Goal: Communication & Community: Ask a question

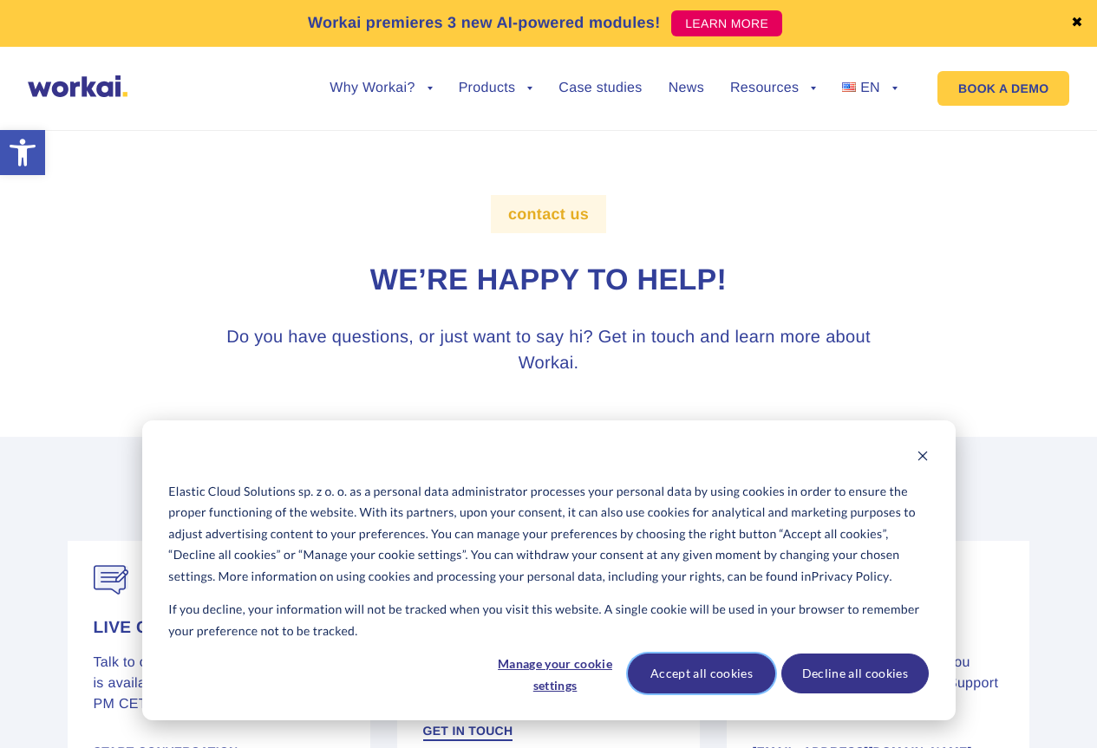
click at [706, 685] on button "Accept all cookies" at bounding box center [701, 674] width 147 height 40
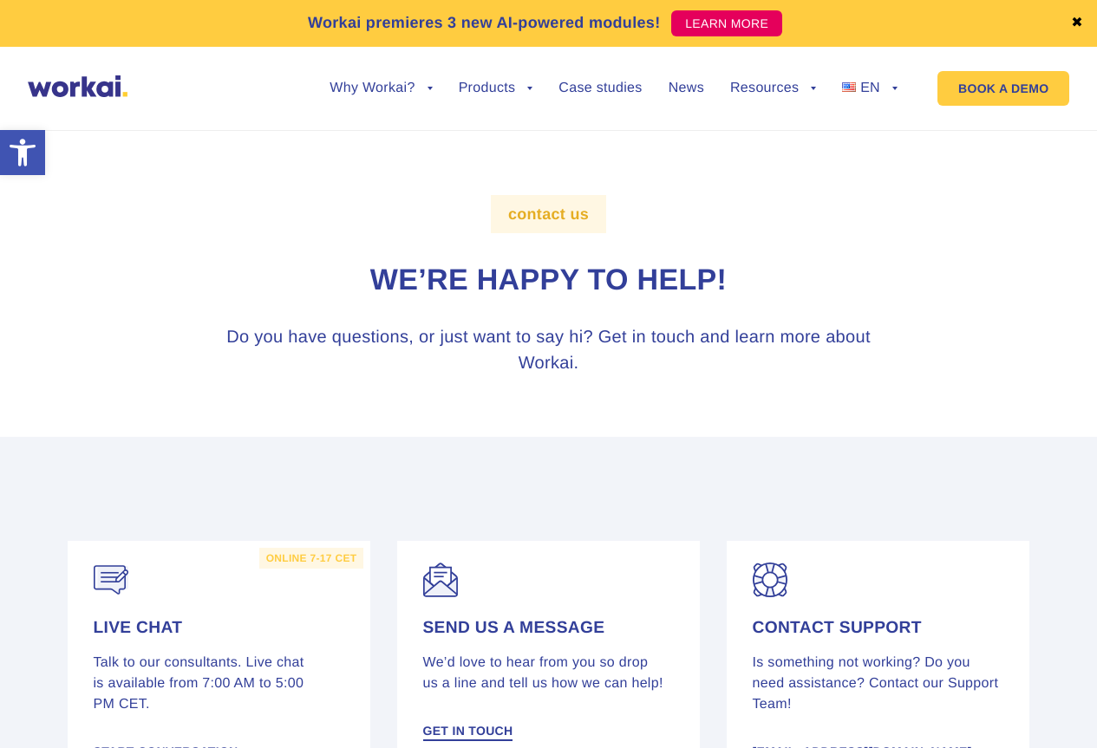
click at [313, 72] on ul "Why Workai? back Why Workai? Intranet ROI calculator Security Products back Wor…" at bounding box center [600, 88] width 594 height 66
click at [341, 80] on ul "Why Workai? back Why Workai? Intranet ROI calculator Security Products back Wor…" at bounding box center [600, 88] width 594 height 66
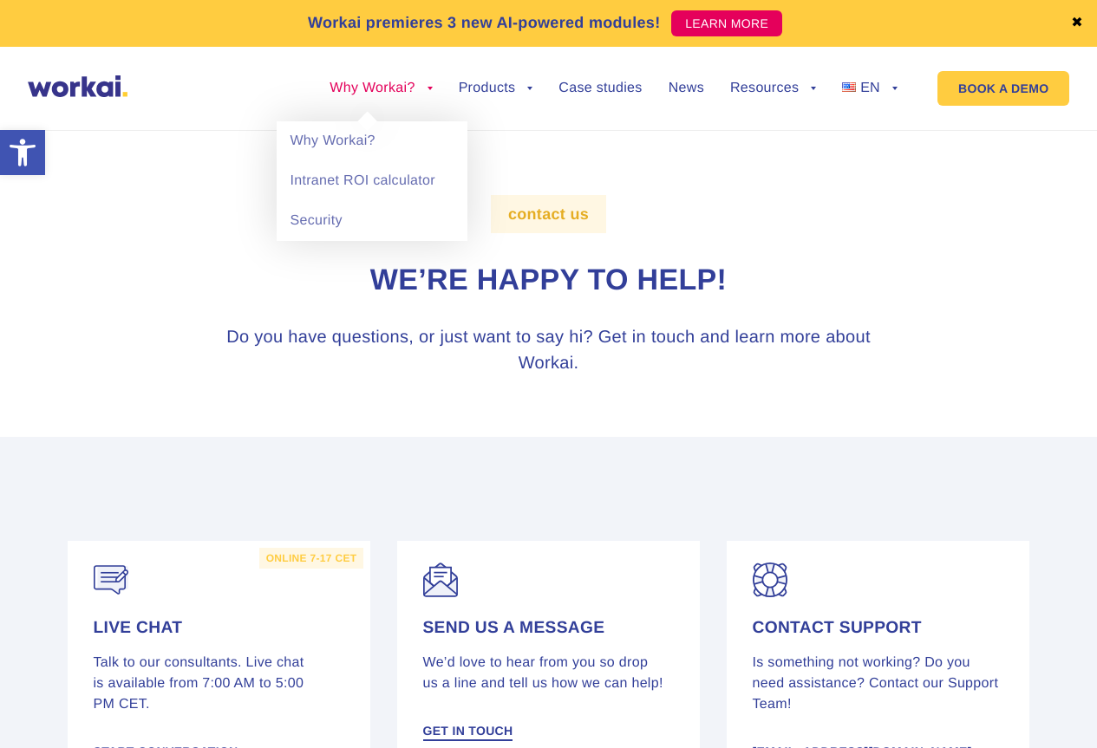
click at [353, 95] on li "Why Workai? back Why Workai? Intranet ROI calculator Security" at bounding box center [380, 101] width 102 height 40
click at [370, 135] on link "Why Workai?" at bounding box center [372, 141] width 191 height 40
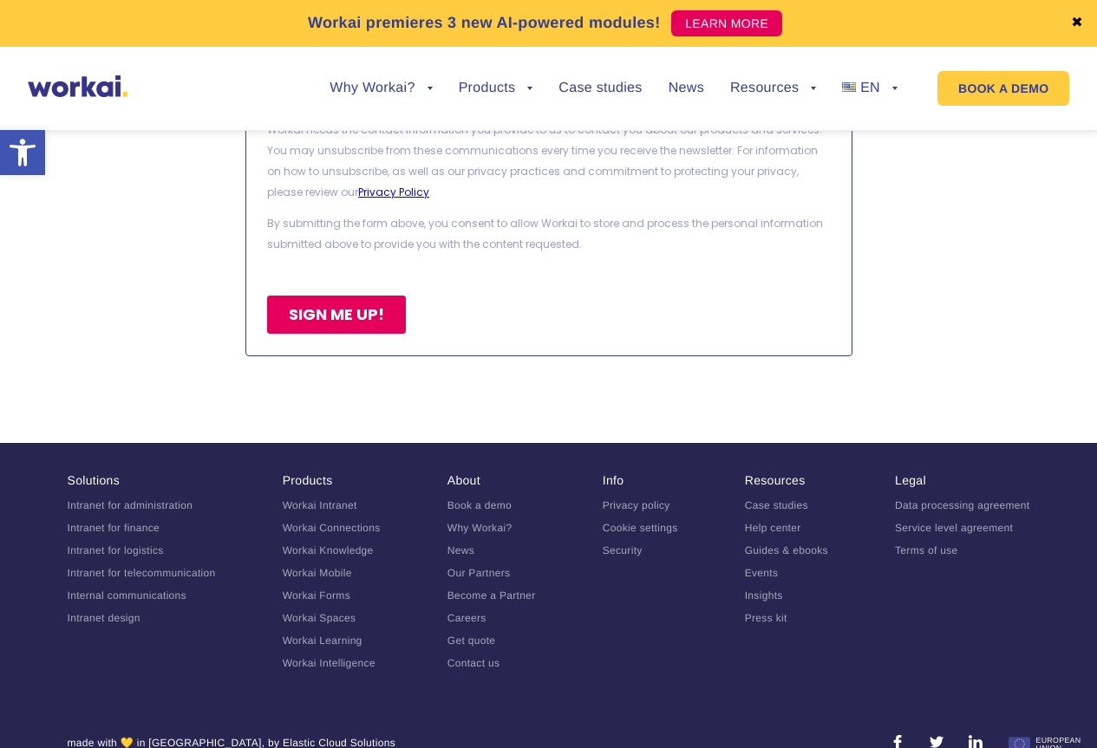
scroll to position [4108, 0]
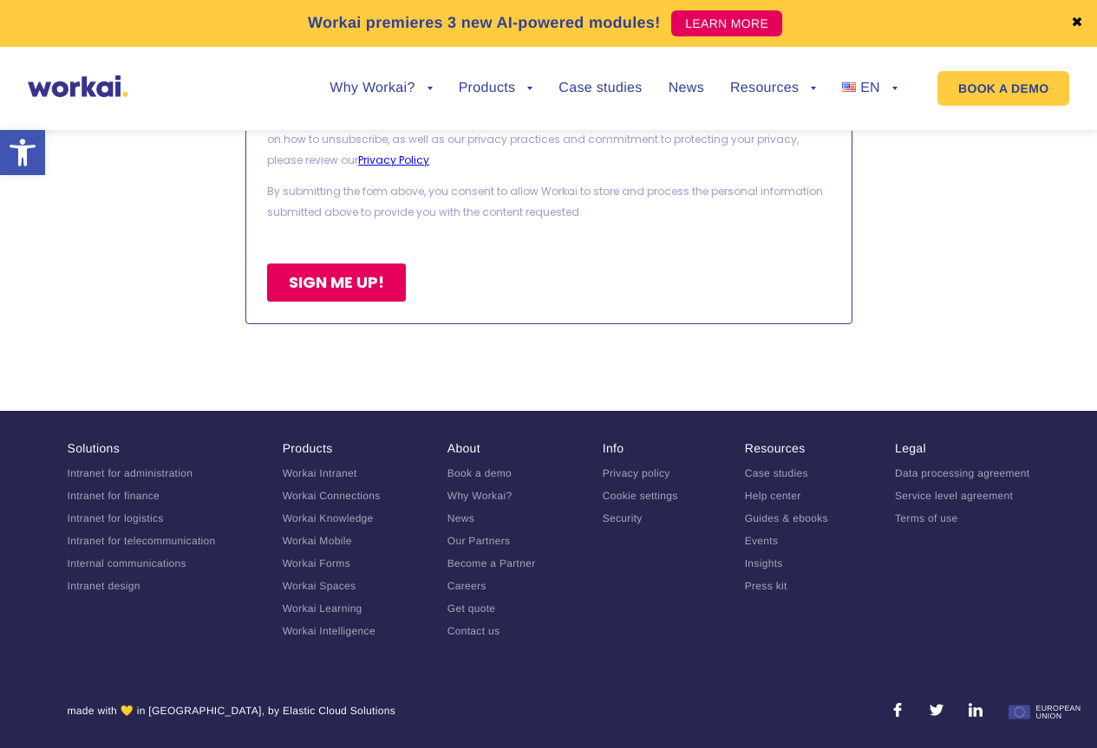
click at [484, 629] on link "Contact us" at bounding box center [473, 631] width 53 height 12
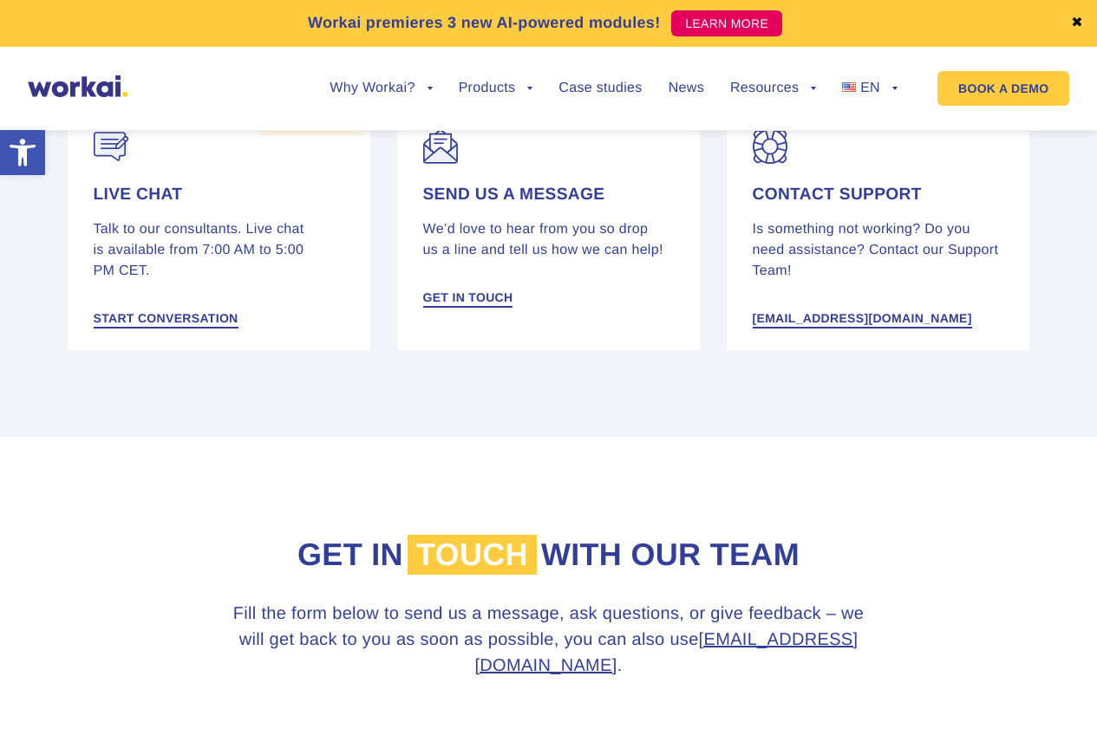
scroll to position [347, 0]
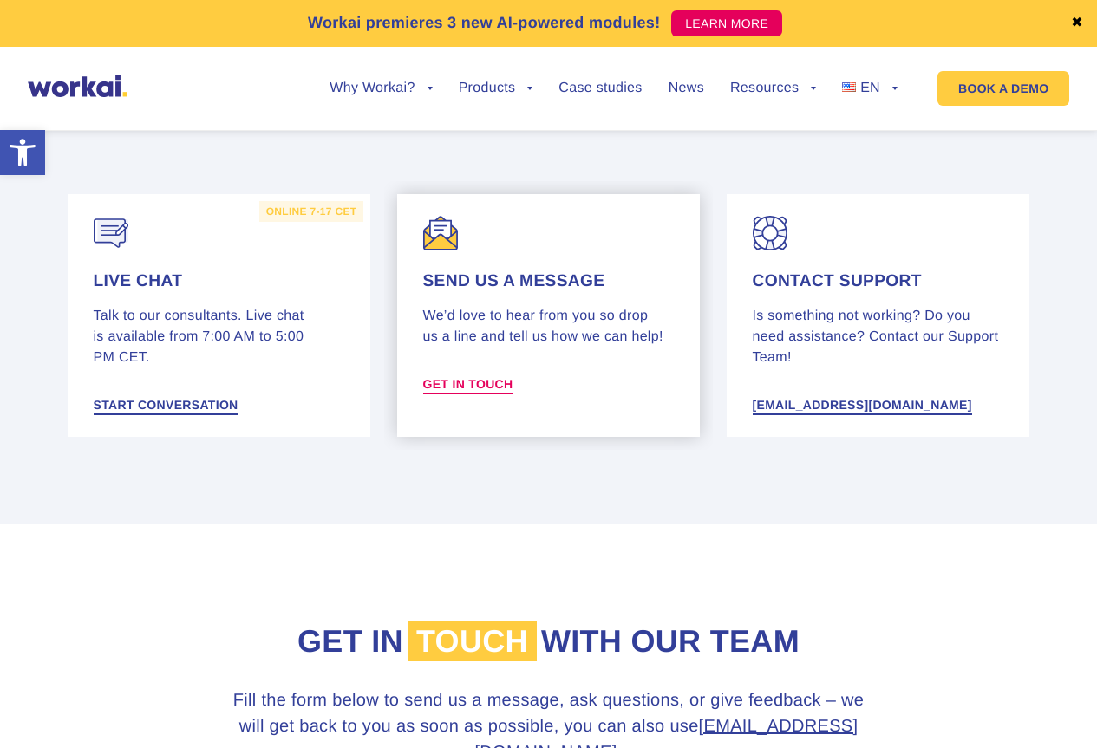
click at [498, 375] on span "Get in touch" at bounding box center [468, 384] width 90 height 19
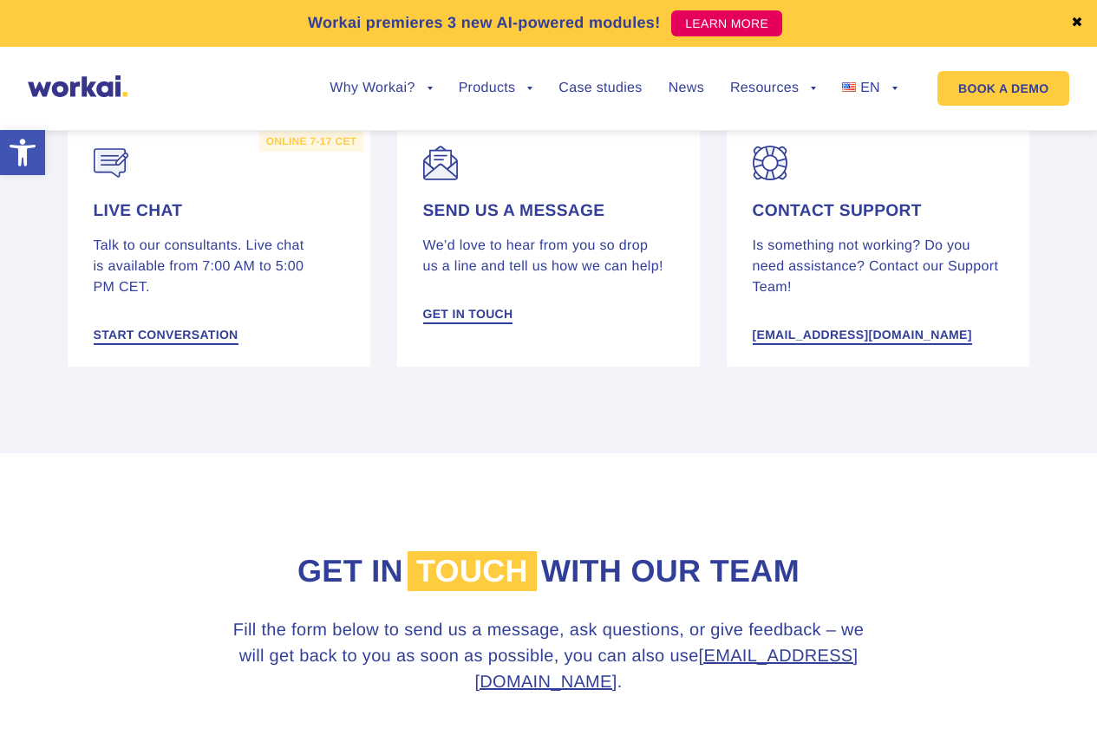
scroll to position [393, 0]
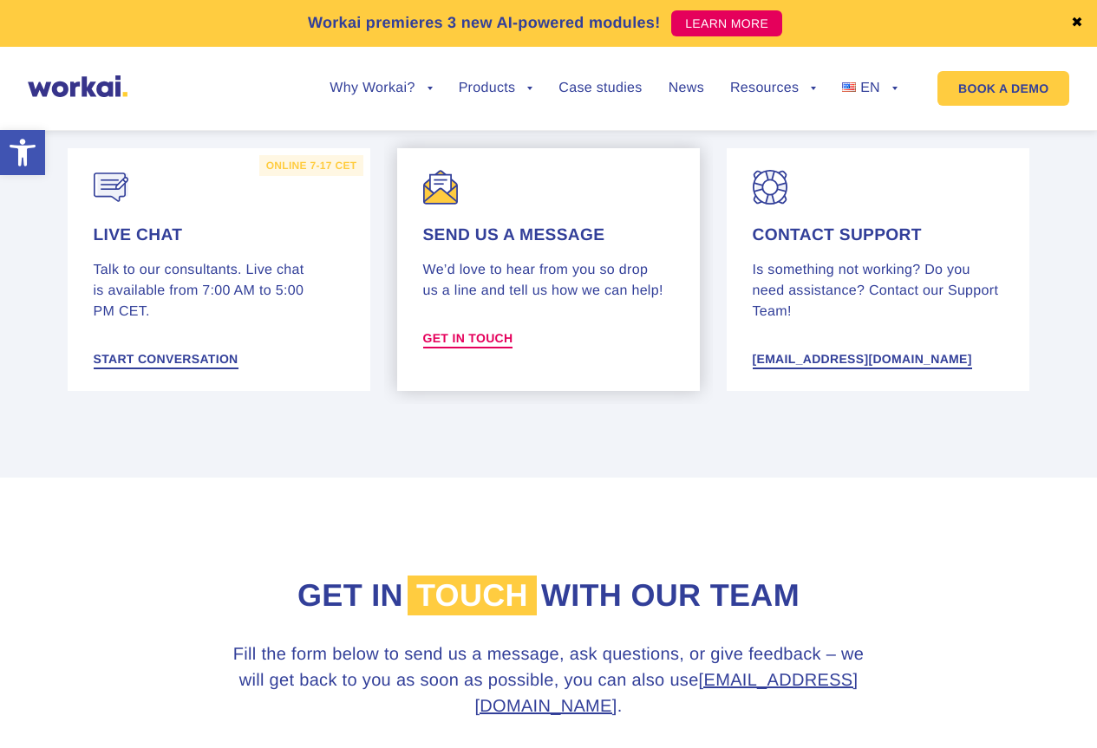
click at [459, 336] on span "Get in touch" at bounding box center [468, 338] width 90 height 12
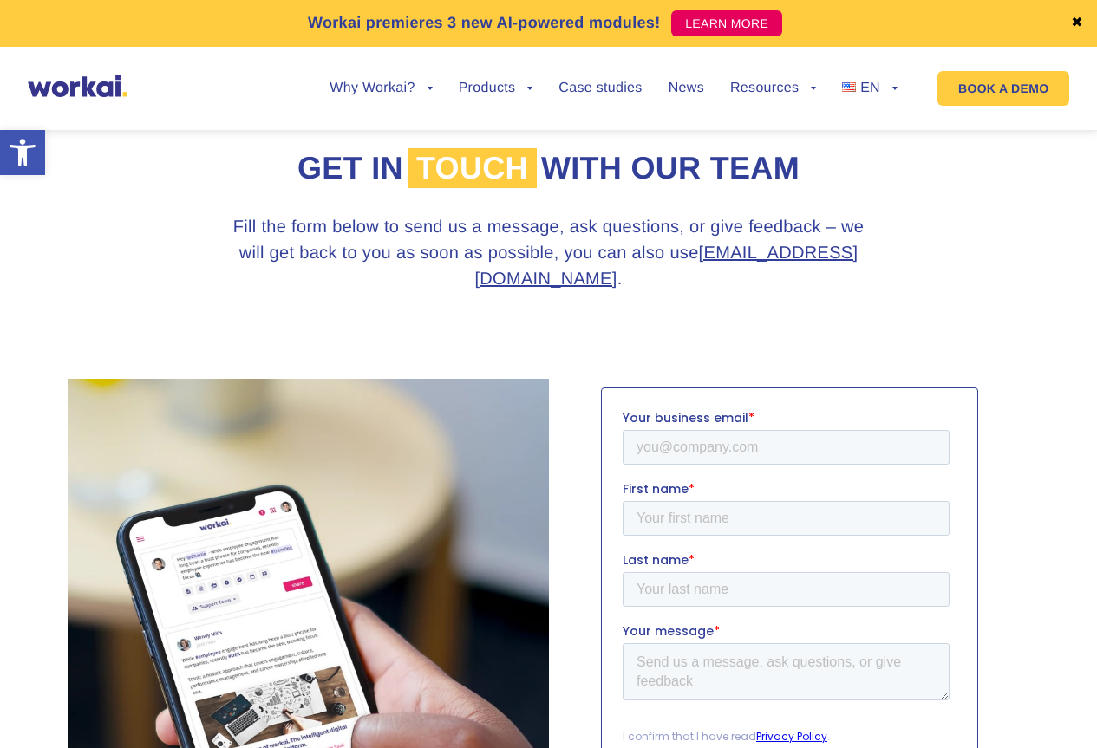
scroll to position [826, 0]
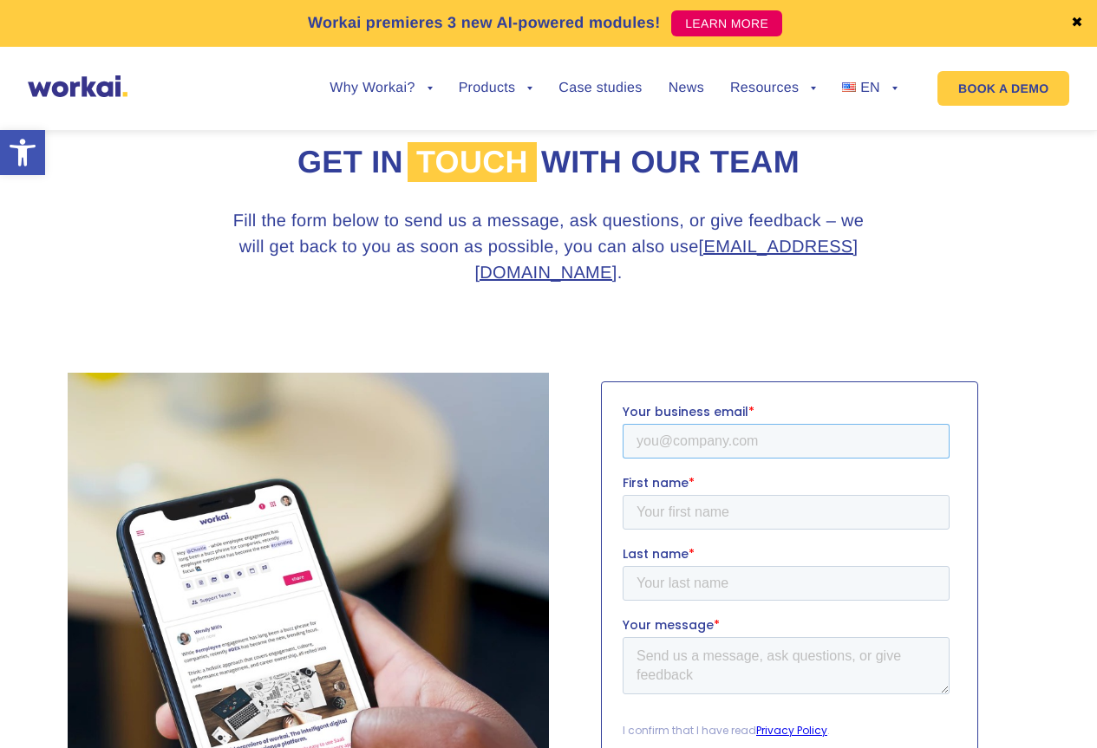
drag, startPoint x: 676, startPoint y: 440, endPoint x: 669, endPoint y: 428, distance: 14.0
click at [676, 440] on input "Your business email *" at bounding box center [785, 441] width 327 height 35
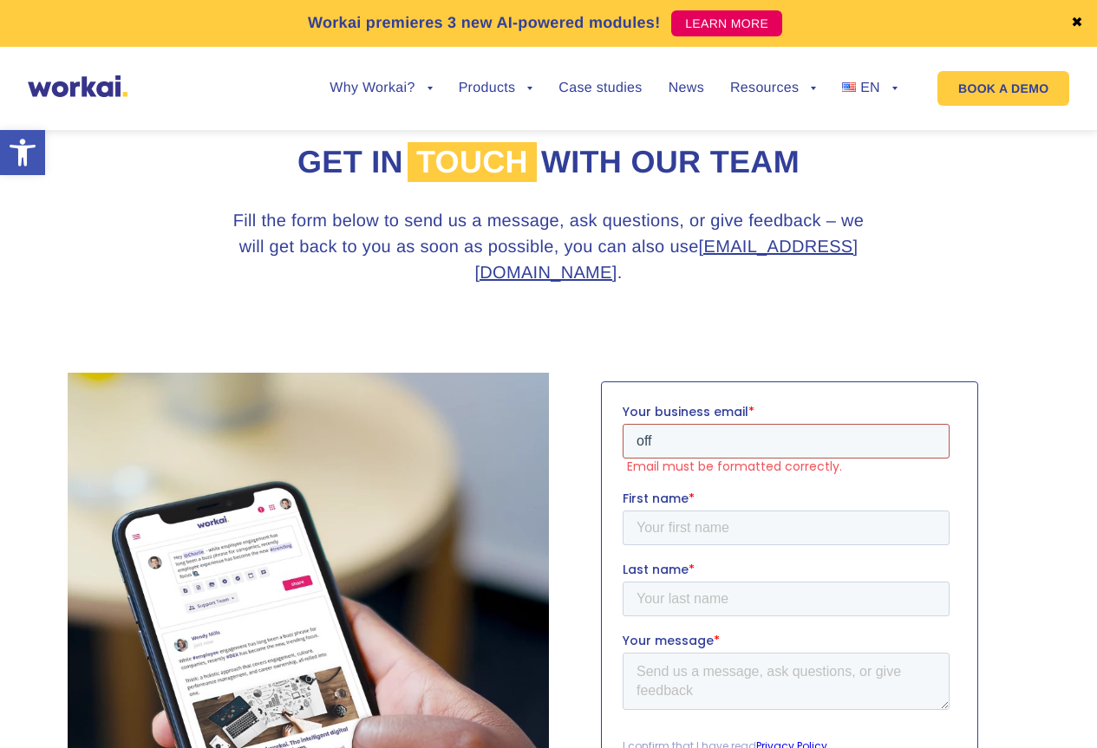
type input "office@bitimpulse.com"
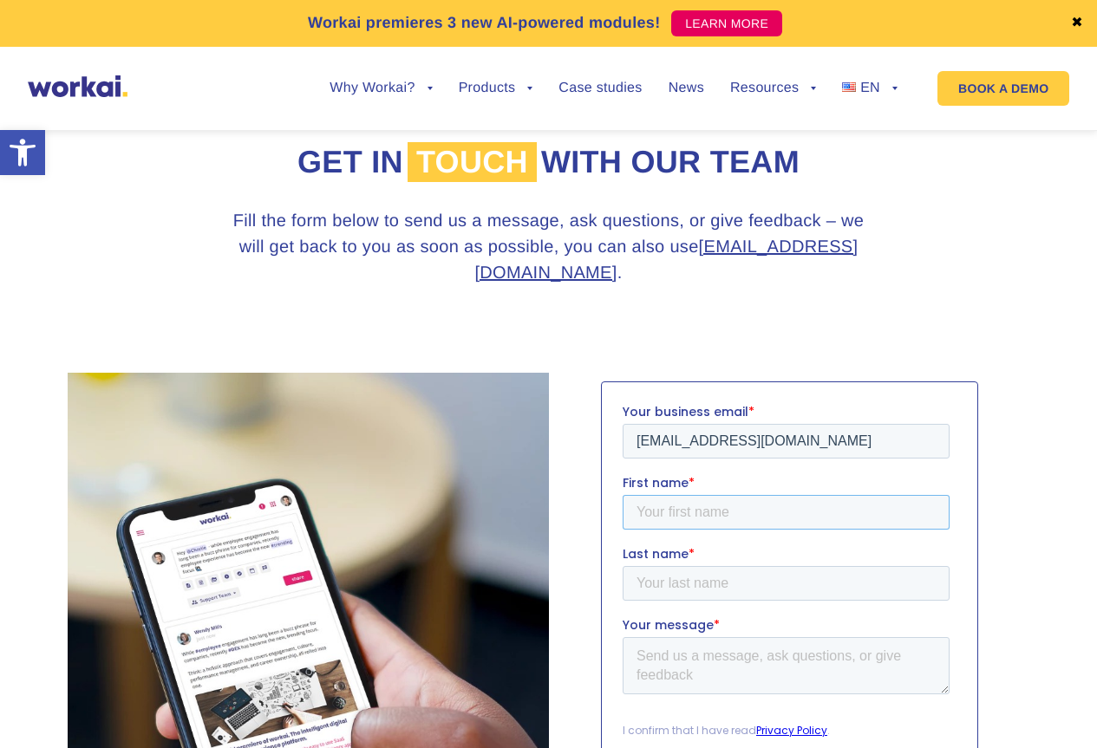
click at [718, 522] on input "First name *" at bounding box center [785, 512] width 327 height 35
type input "BIT"
click at [632, 577] on input "Last name *" at bounding box center [785, 583] width 327 height 35
type input "Impulse"
click at [642, 661] on textarea "Your message *" at bounding box center [785, 665] width 327 height 57
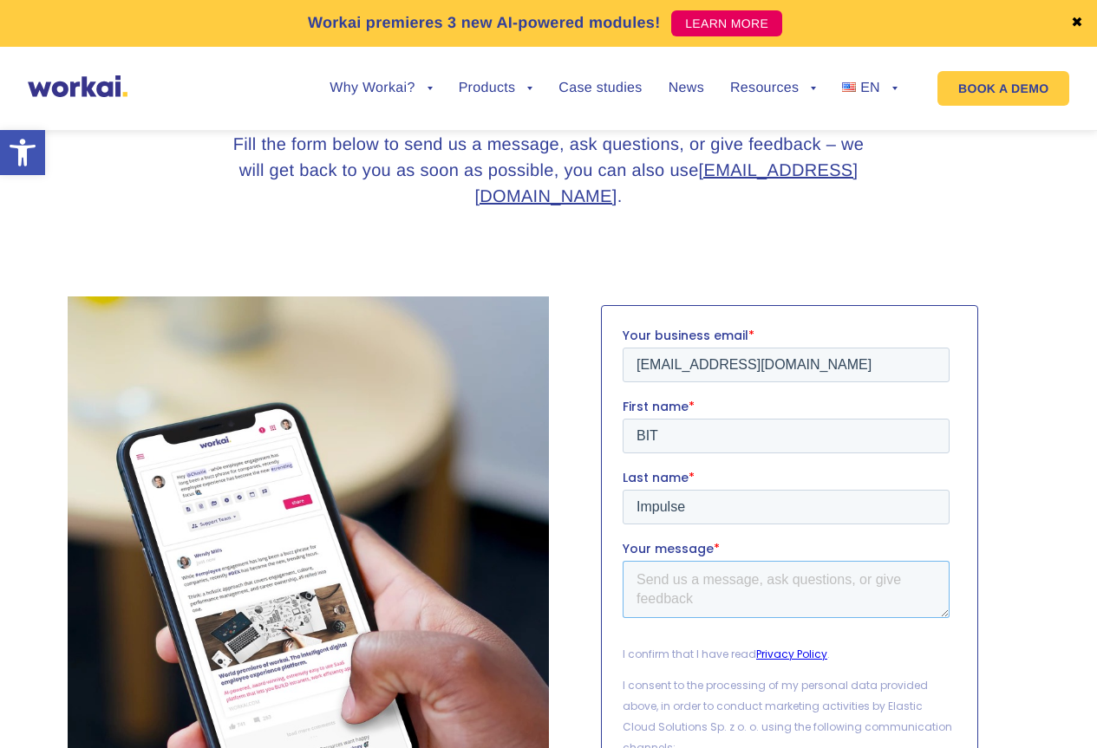
scroll to position [1086, 0]
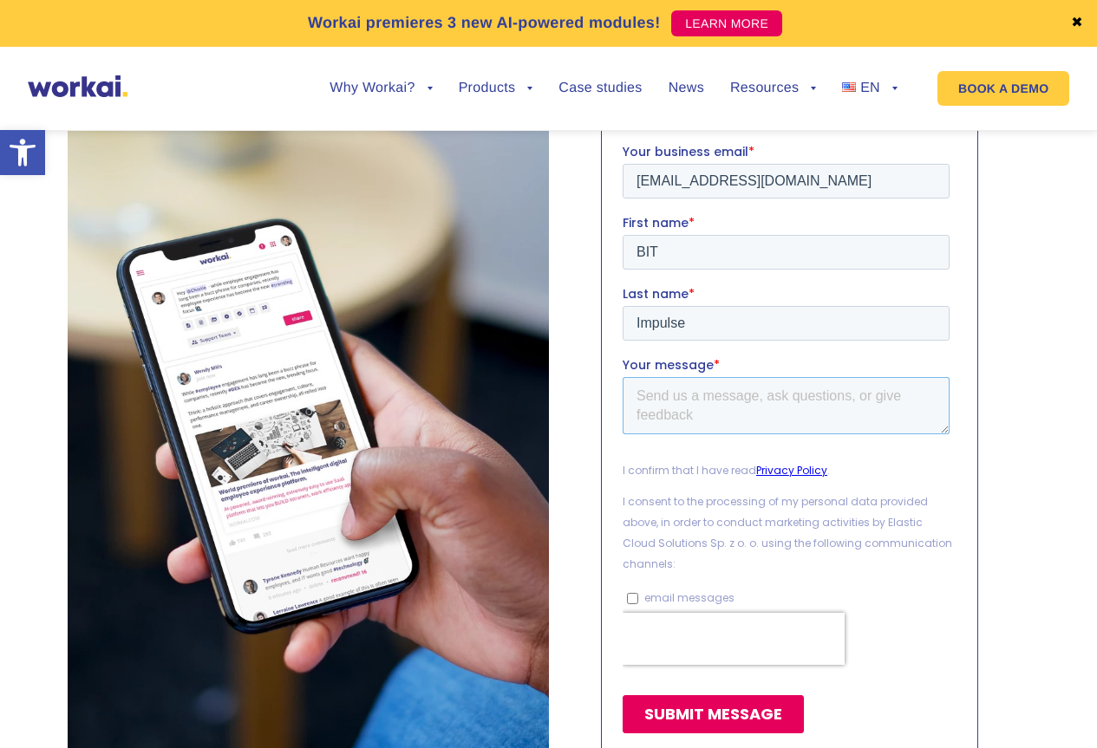
click at [706, 391] on textarea "Your message *" at bounding box center [785, 405] width 327 height 57
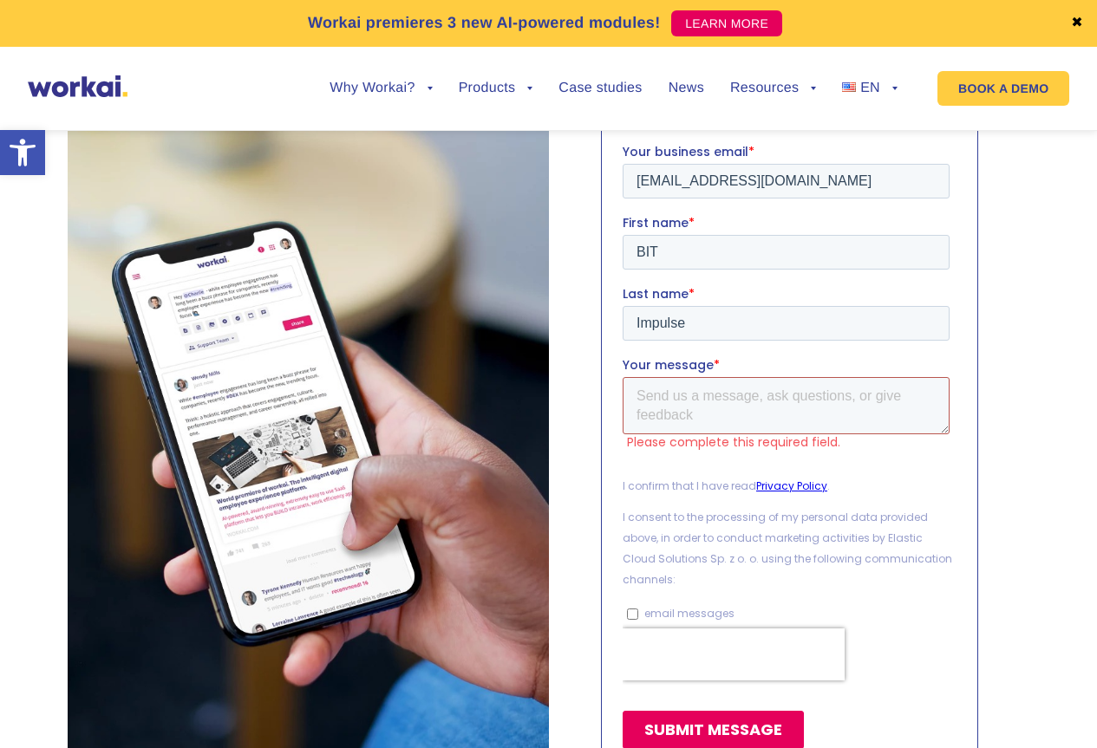
click at [718, 402] on textarea "Your message *" at bounding box center [785, 405] width 327 height 57
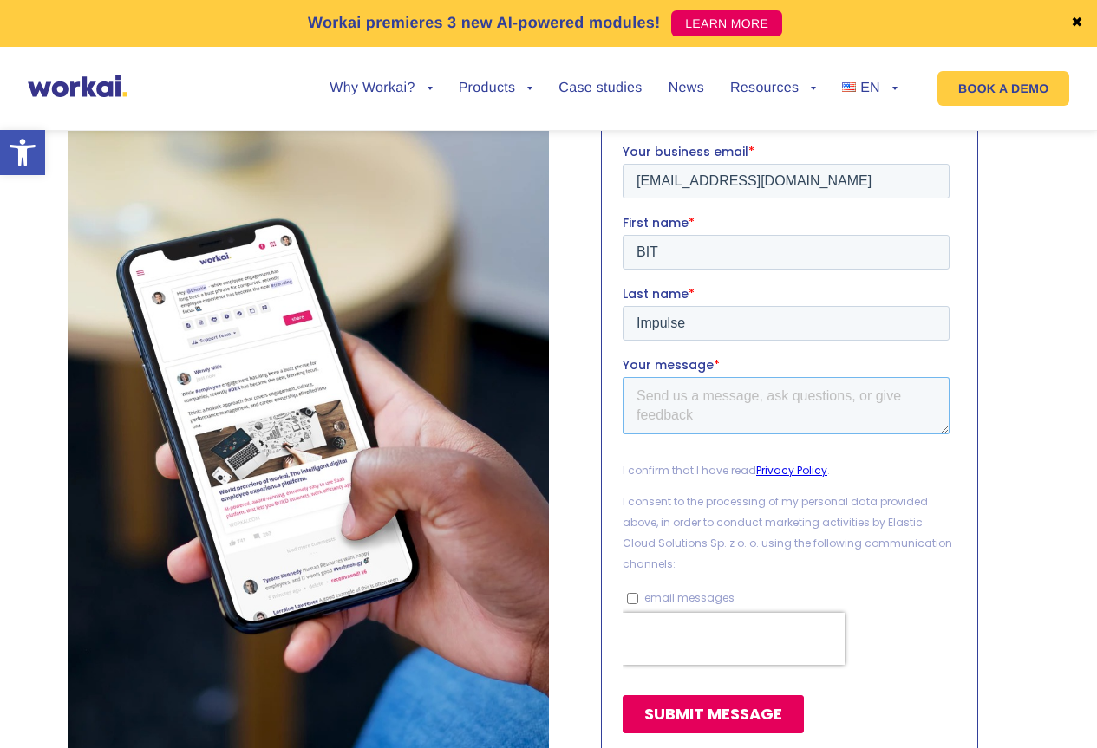
paste textarea "Szanowni Państwo, Zespół BIT Impulse zaprasza do współpracy firmy ERP i BI-inte…"
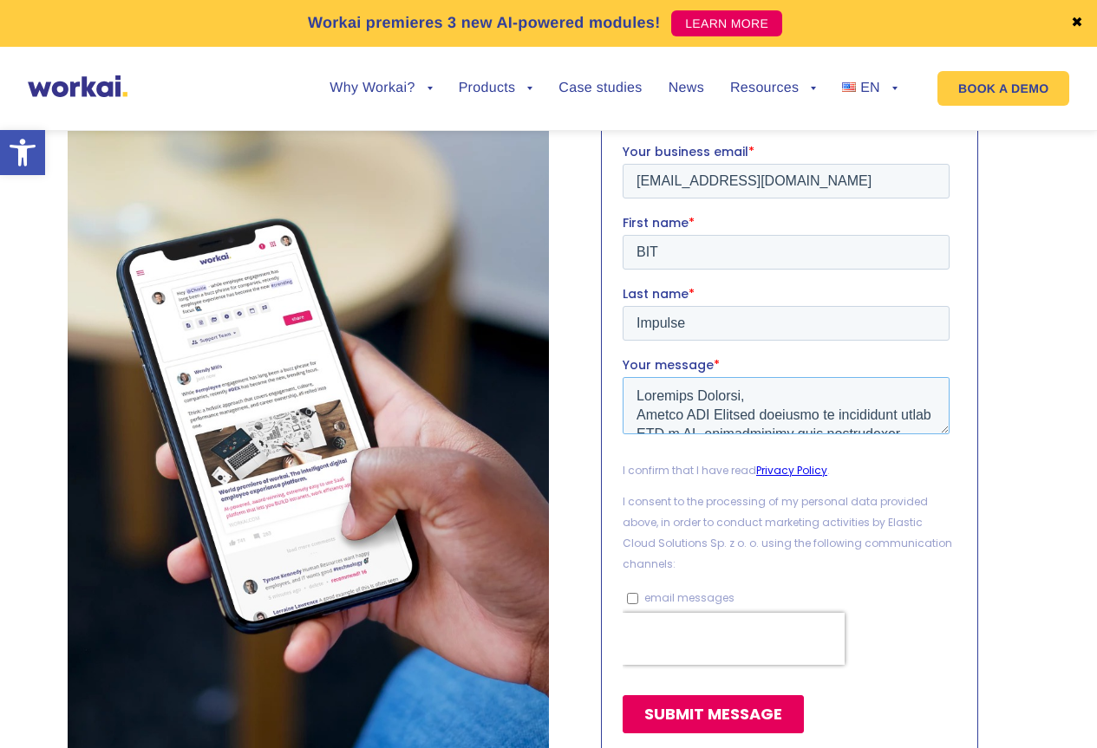
scroll to position [637, 0]
type textarea "Szanowni Państwo, Zespół BIT Impulse zaprasza do współpracy firmy ERP i BI-inte…"
click at [633, 596] on input "email messages" at bounding box center [631, 598] width 11 height 11
checkbox input "true"
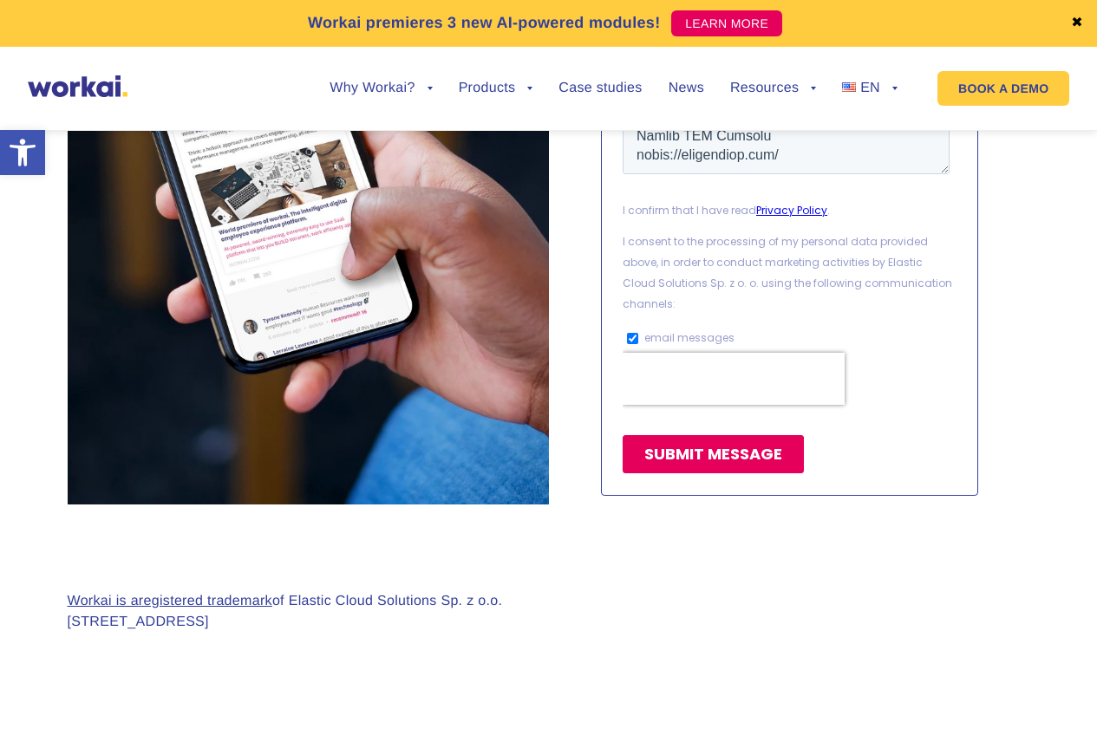
click at [704, 451] on input "SUBMIT MESSAGE" at bounding box center [712, 455] width 181 height 38
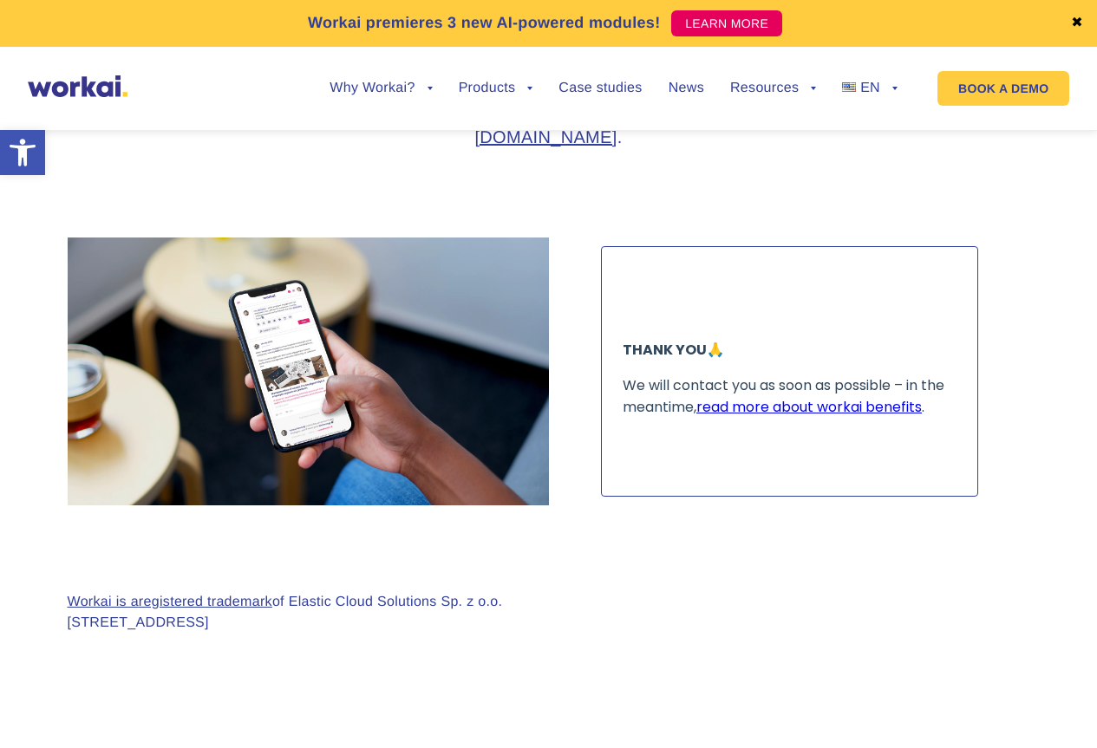
scroll to position [952, 0]
